Goal: Task Accomplishment & Management: Use online tool/utility

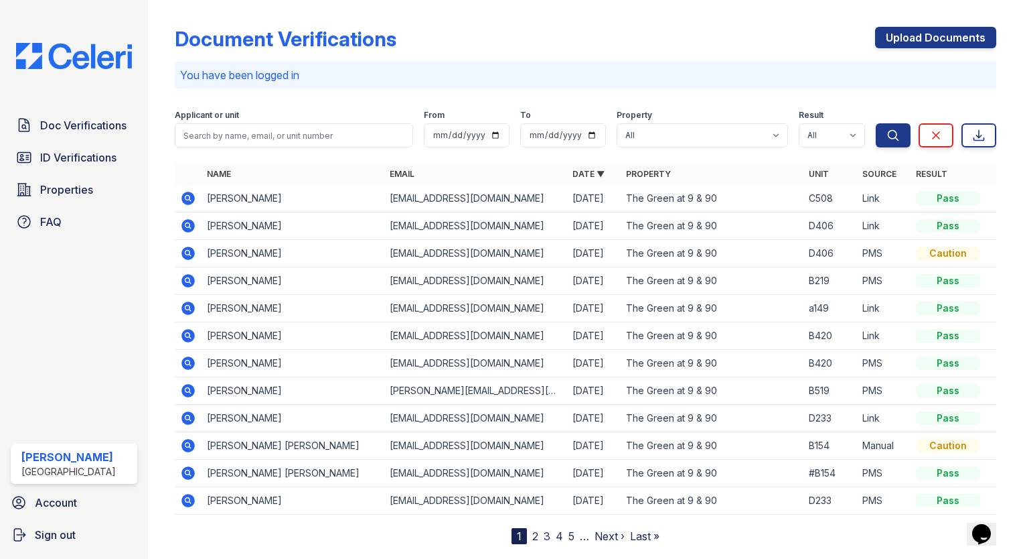
drag, startPoint x: 72, startPoint y: 186, endPoint x: 259, endPoint y: 175, distance: 186.5
click at [72, 186] on span "Properties" at bounding box center [66, 189] width 53 height 16
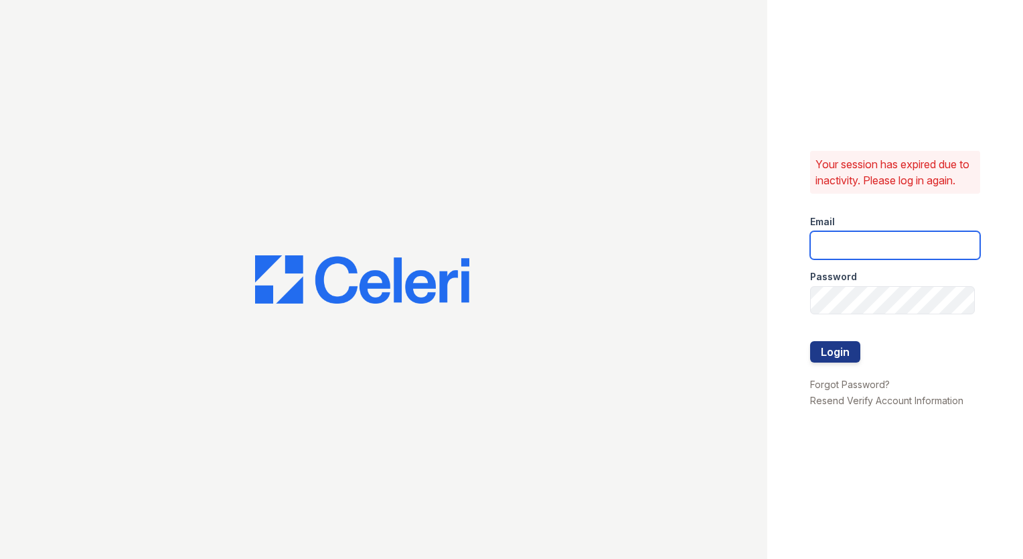
type input "amgonzalez@willowbridgepc.com"
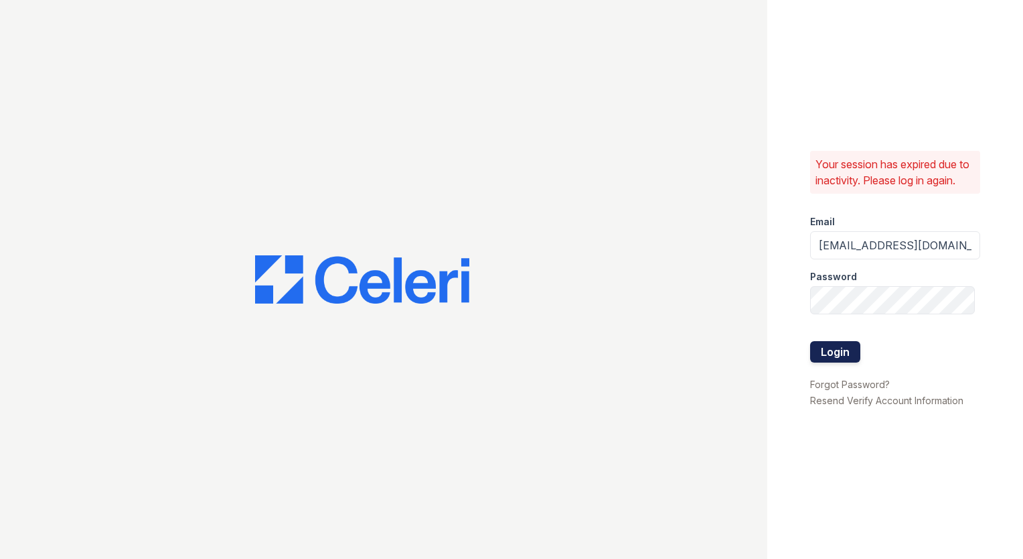
click at [832, 355] on button "Login" at bounding box center [835, 351] width 50 height 21
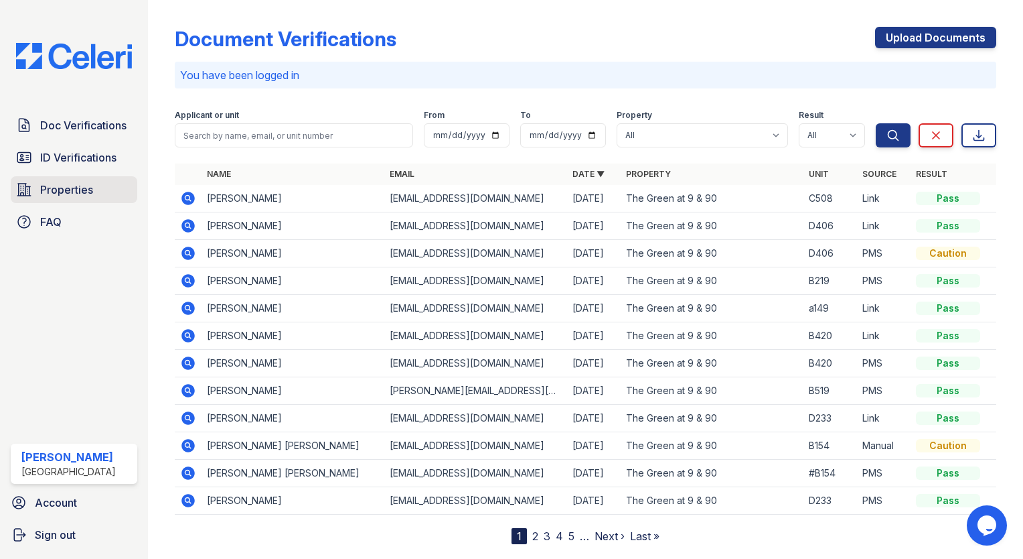
click at [53, 185] on span "Properties" at bounding box center [66, 189] width 53 height 16
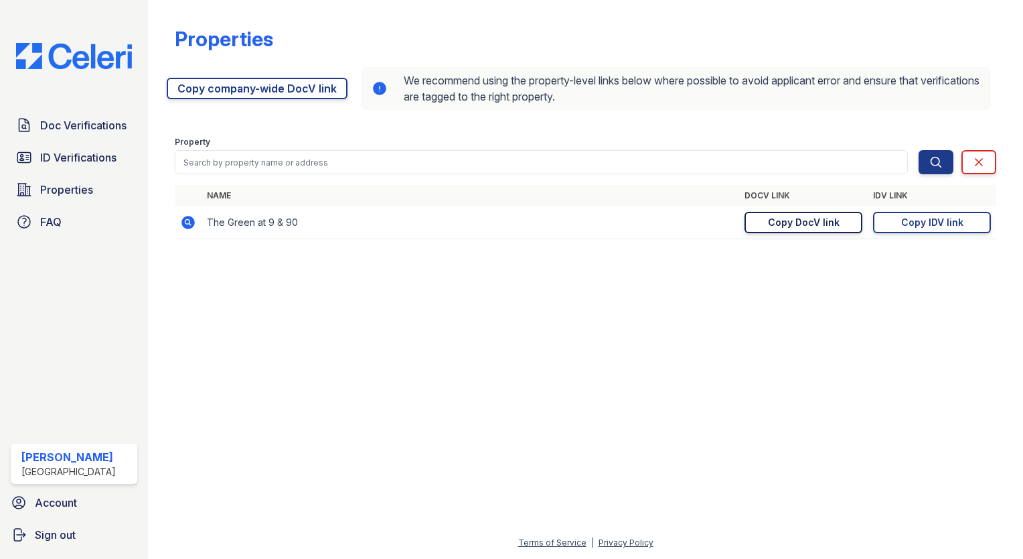
click at [774, 226] on div "Copy DocV link" at bounding box center [804, 222] width 72 height 13
click at [932, 218] on div "Copy IDV link" at bounding box center [932, 222] width 62 height 13
click at [47, 130] on span "Doc Verifications" at bounding box center [83, 125] width 86 height 16
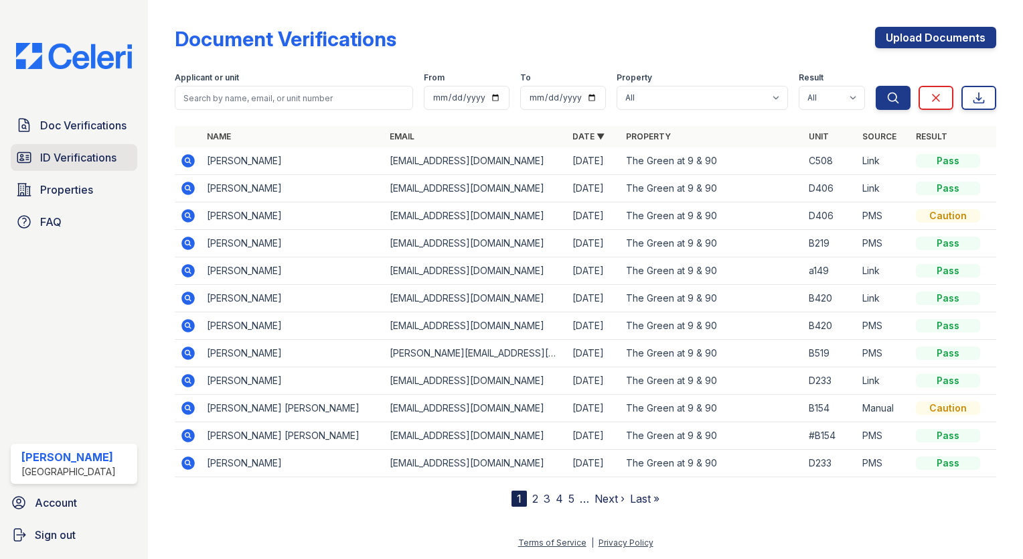
click at [64, 158] on span "ID Verifications" at bounding box center [78, 157] width 76 height 16
